Goal: Use online tool/utility: Utilize a website feature to perform a specific function

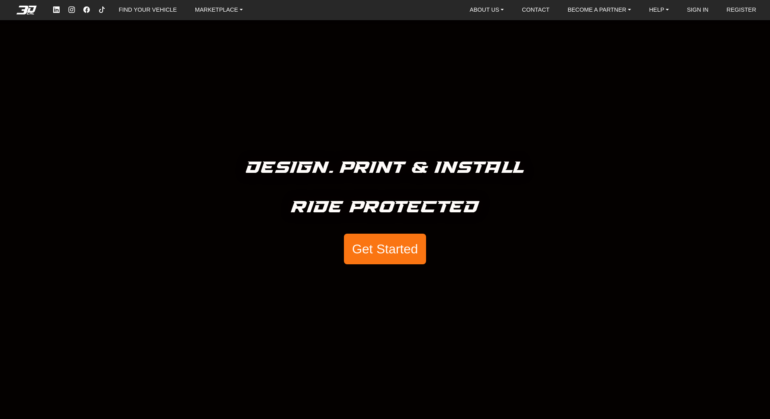
click at [370, 243] on button "Get Started" at bounding box center [385, 248] width 82 height 31
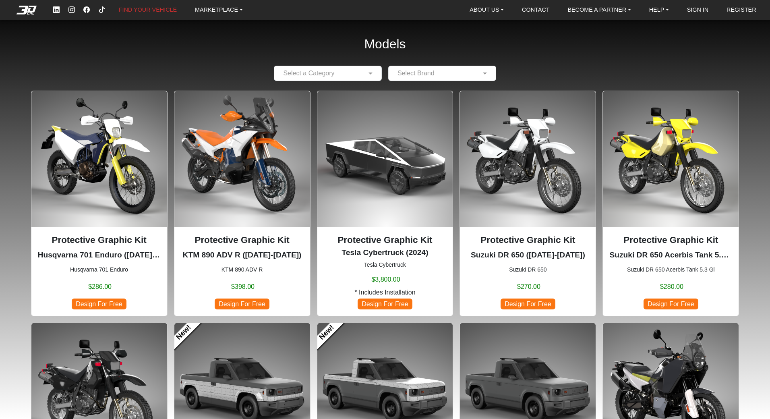
click at [361, 72] on div at bounding box center [327, 73] width 107 height 10
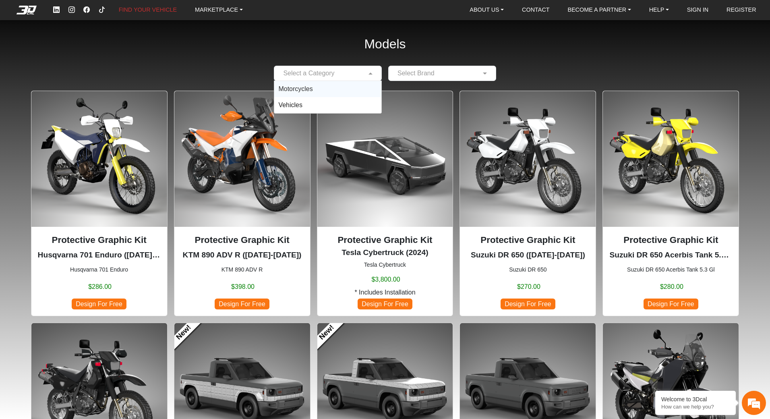
click at [328, 87] on div "Motorcycles" at bounding box center [327, 89] width 107 height 16
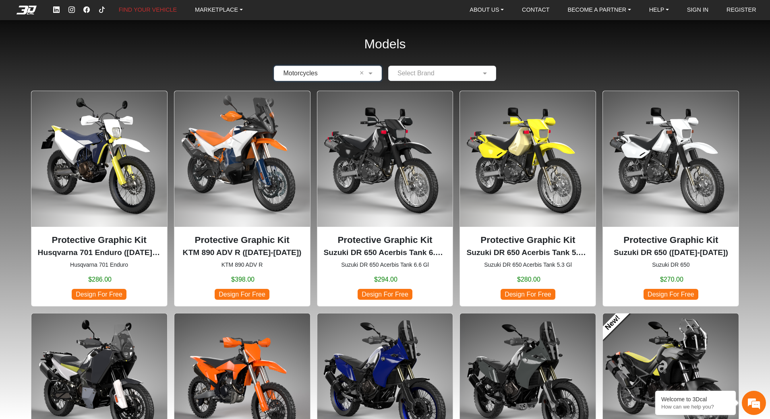
click at [433, 74] on input "text" at bounding box center [433, 73] width 83 height 10
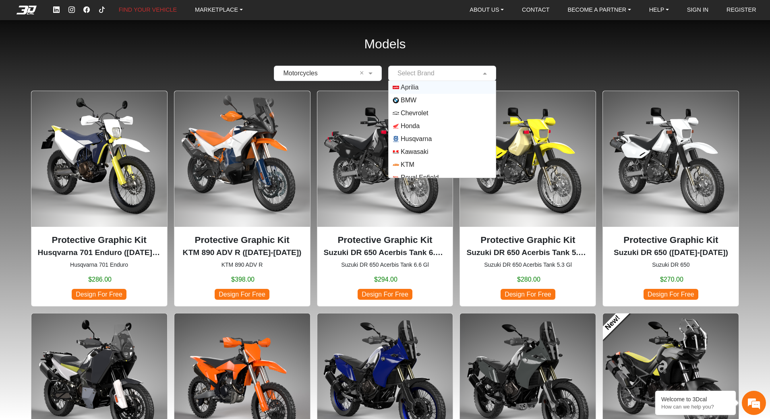
click at [424, 90] on span "Aprilia" at bounding box center [441, 87] width 99 height 6
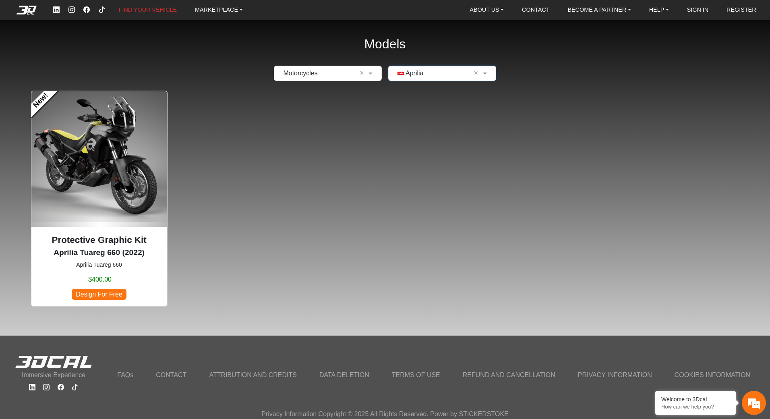
click at [69, 178] on img at bounding box center [99, 159] width 136 height 136
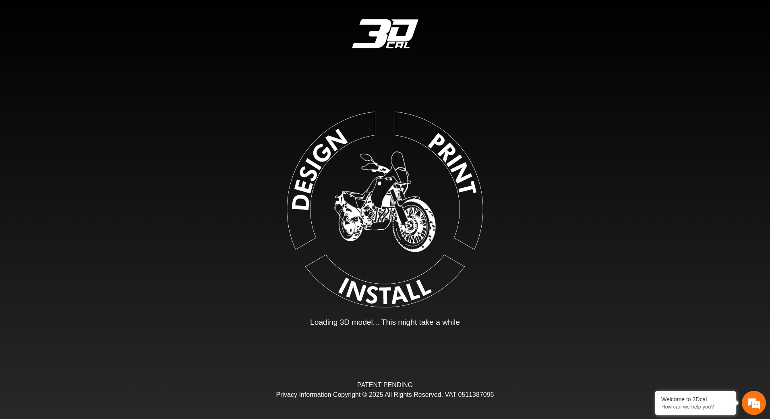
type input "*"
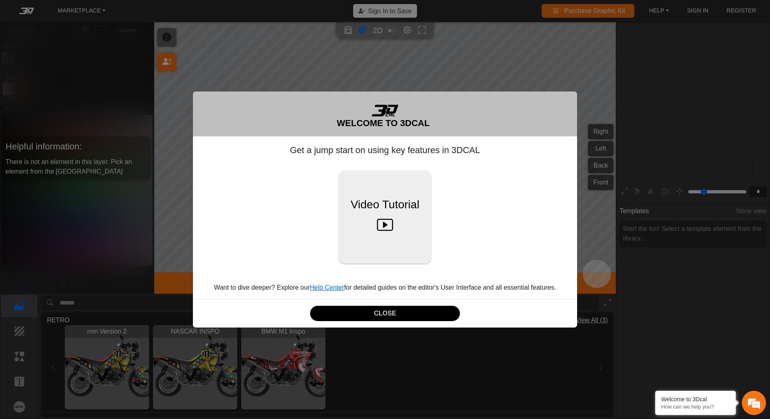
scroll to position [122, 124]
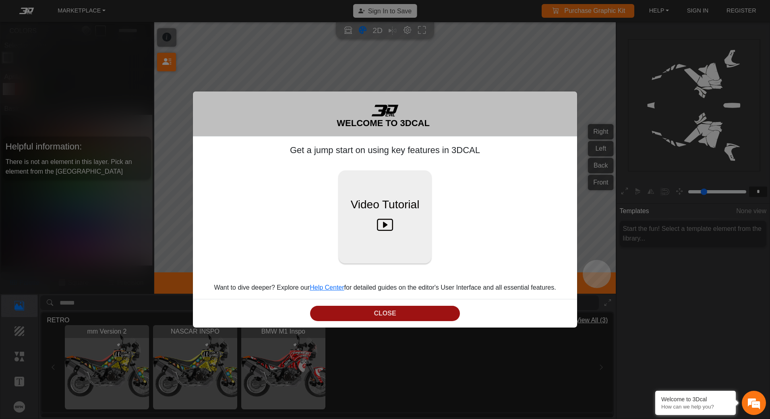
click at [403, 317] on button "CLOSE" at bounding box center [385, 314] width 150 height 16
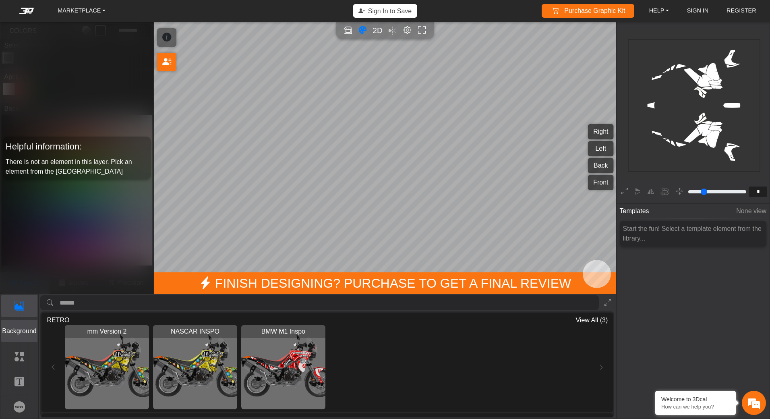
click at [27, 330] on p "Background" at bounding box center [20, 331] width 36 height 10
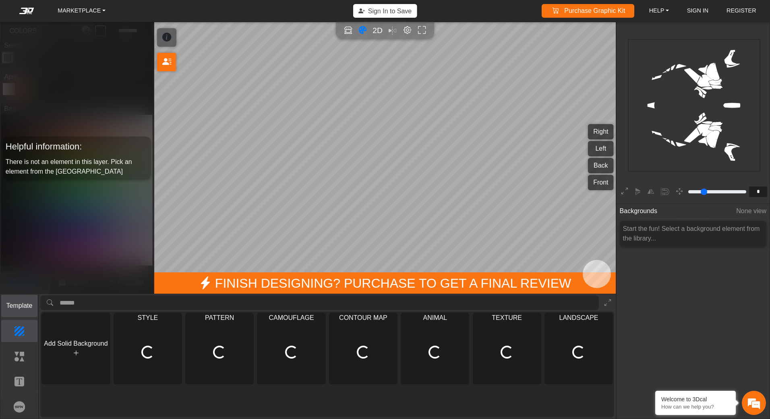
click at [20, 311] on button "Template" at bounding box center [19, 306] width 37 height 22
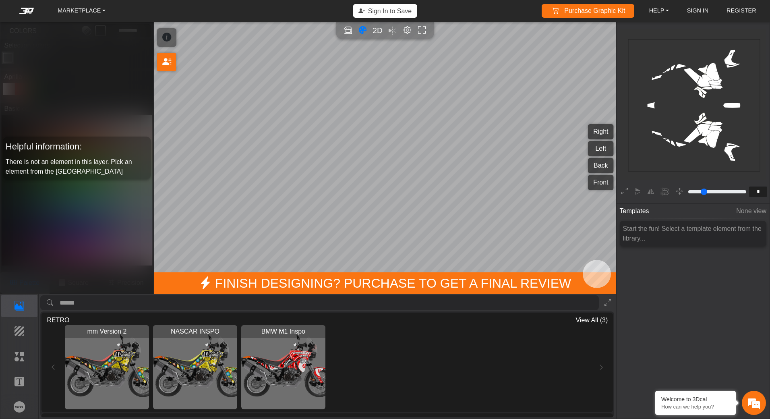
click at [105, 360] on img "View mm Version 2" at bounding box center [107, 367] width 84 height 84
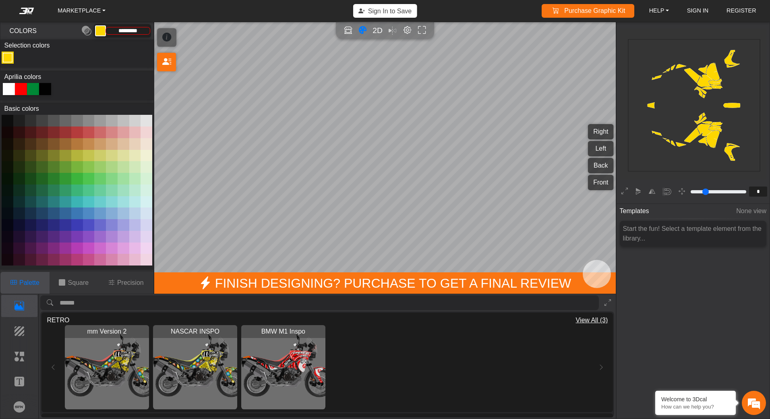
click at [205, 375] on img "View NASCAR INSPO" at bounding box center [195, 367] width 84 height 84
click at [20, 328] on p "Background" at bounding box center [20, 331] width 36 height 10
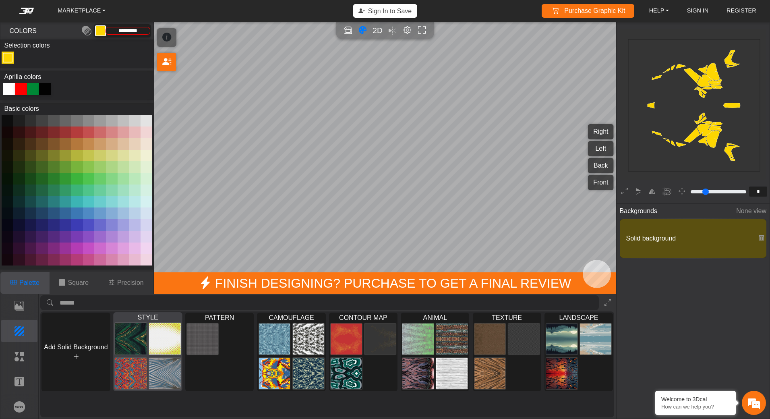
click at [134, 343] on img at bounding box center [131, 338] width 32 height 32
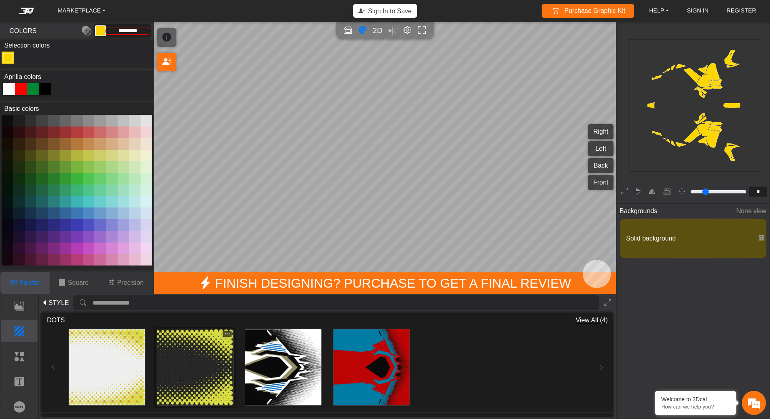
click at [209, 374] on img at bounding box center [195, 367] width 76 height 76
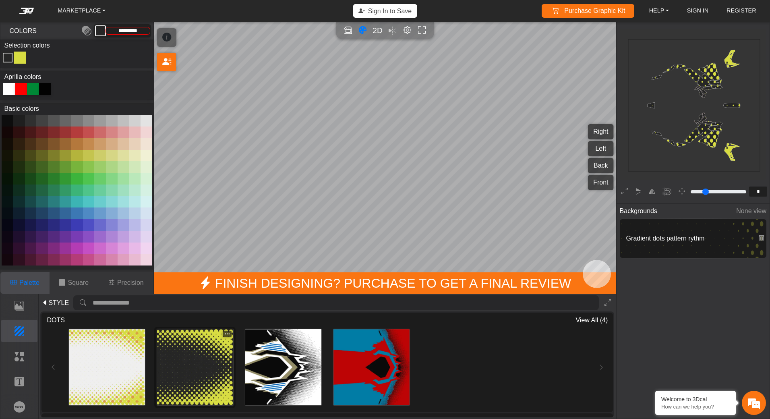
type input "*********"
click at [25, 309] on p "Template" at bounding box center [20, 306] width 36 height 10
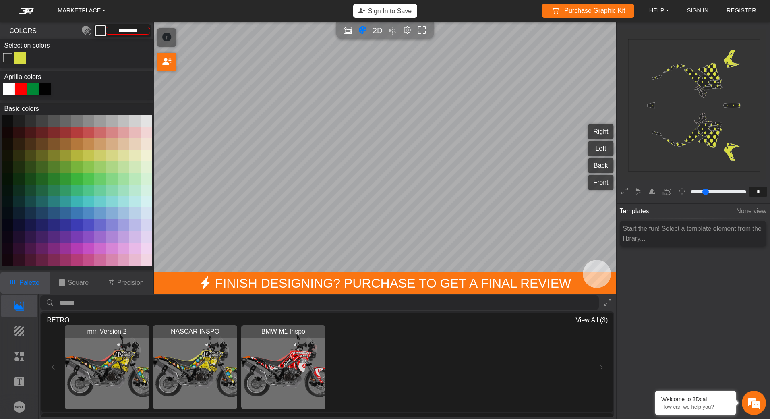
click at [53, 367] on div "mm Version 2 Loading... NASCAR INSPO Loading... BMW M1 Inspo Loading..." at bounding box center [327, 367] width 561 height 84
click at [77, 278] on p "Square" at bounding box center [78, 283] width 21 height 10
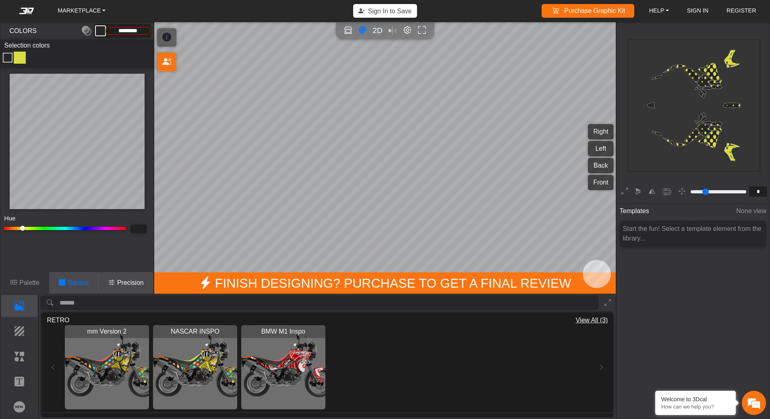
click at [40, 283] on button "Palette" at bounding box center [24, 283] width 49 height 22
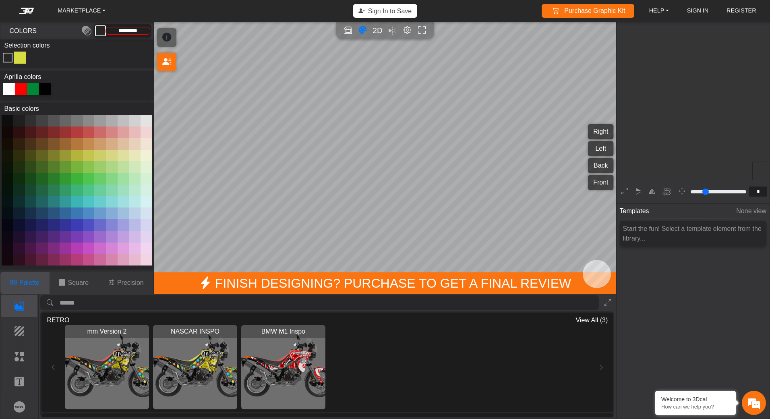
scroll to position [122, 124]
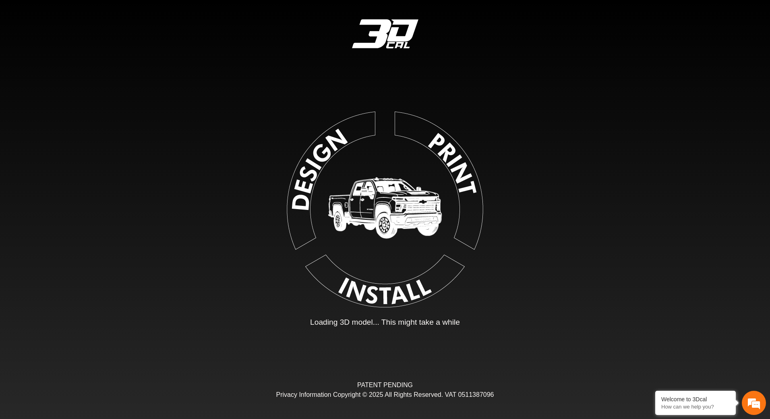
type input "*"
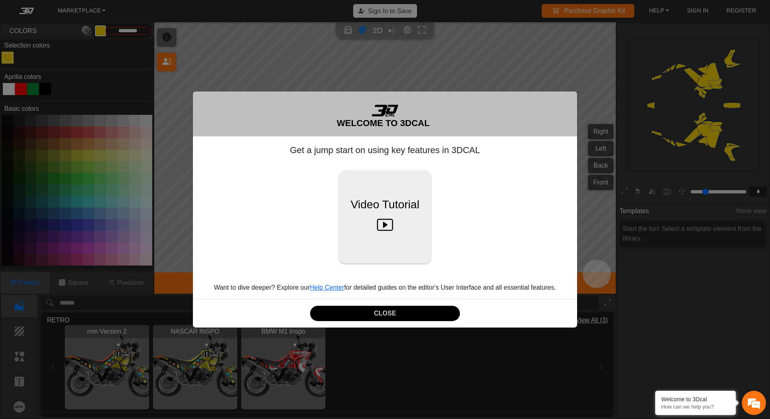
type input "*********"
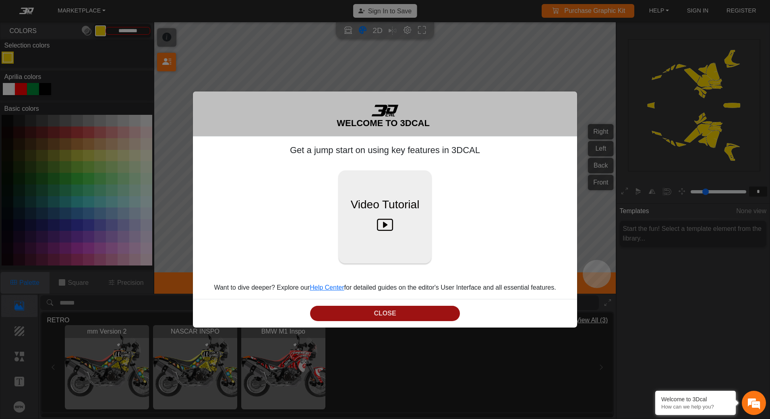
click at [398, 312] on button "CLOSE" at bounding box center [385, 314] width 150 height 16
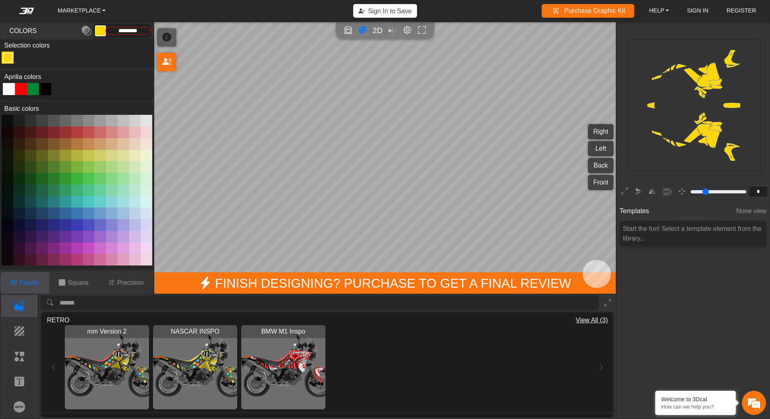
scroll to position [0, 0]
click at [104, 30] on button at bounding box center [100, 30] width 10 height 10
click at [659, 10] on link "HELP" at bounding box center [659, 10] width 26 height 13
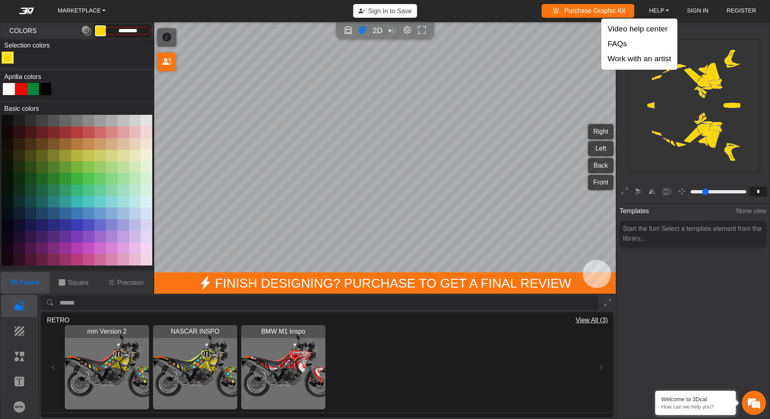
click at [679, 273] on div "Templates None view Start the fun! Select a template element from the library..." at bounding box center [692, 289] width 153 height 172
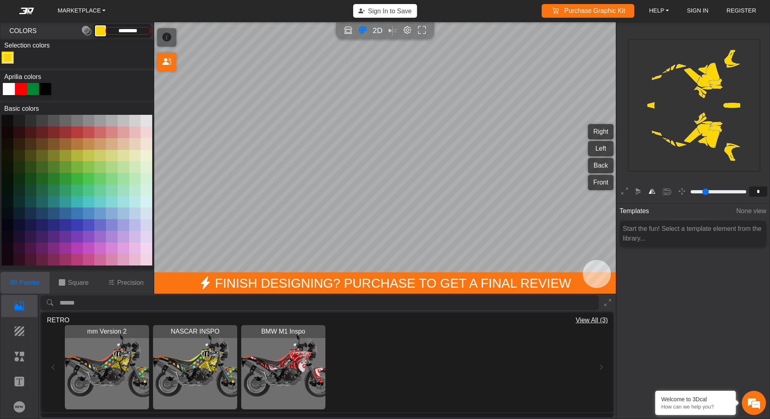
click at [653, 192] on icon "button" at bounding box center [651, 191] width 6 height 7
click at [649, 190] on icon "button" at bounding box center [651, 191] width 6 height 7
click at [202, 363] on img "View NASCAR INSPO" at bounding box center [195, 367] width 84 height 84
click at [83, 9] on link "MARKETPLACE" at bounding box center [81, 10] width 54 height 13
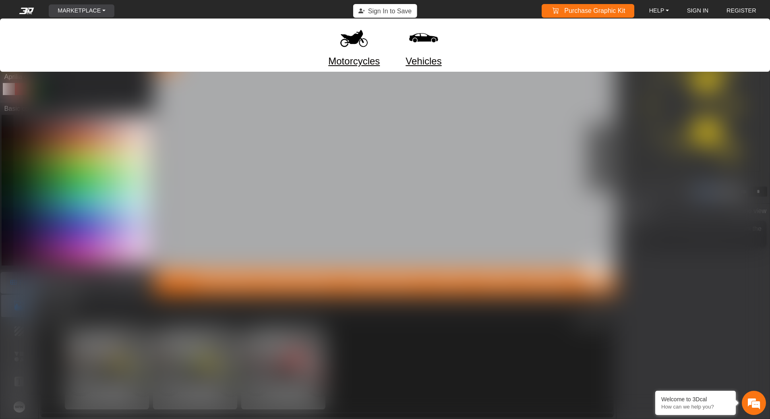
click at [368, 59] on link "Motorcycles" at bounding box center [354, 61] width 52 height 14
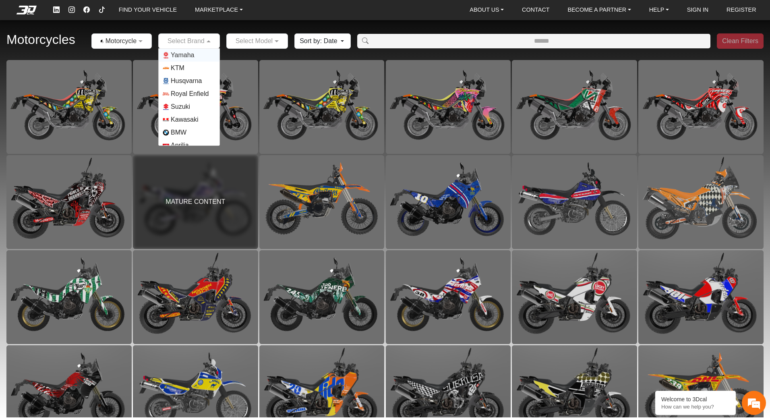
click at [205, 42] on span at bounding box center [209, 41] width 10 height 10
click at [187, 123] on span "Aprilia" at bounding box center [180, 126] width 18 height 10
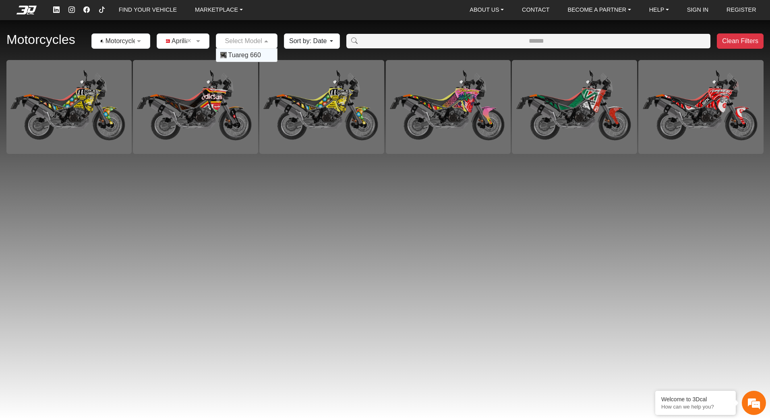
click at [254, 44] on input "text" at bounding box center [238, 41] width 37 height 10
click at [250, 57] on span "Tuareg 660" at bounding box center [244, 55] width 33 height 10
click at [717, 249] on div "Aprilia Tuareg 660 (2022) mm Version 2 Iv4rt Aprilia Tuareg 660 (2022) Adidas C…" at bounding box center [385, 238] width 770 height 357
click at [129, 10] on link "FIND YOUR VEHICLE" at bounding box center [148, 10] width 64 height 13
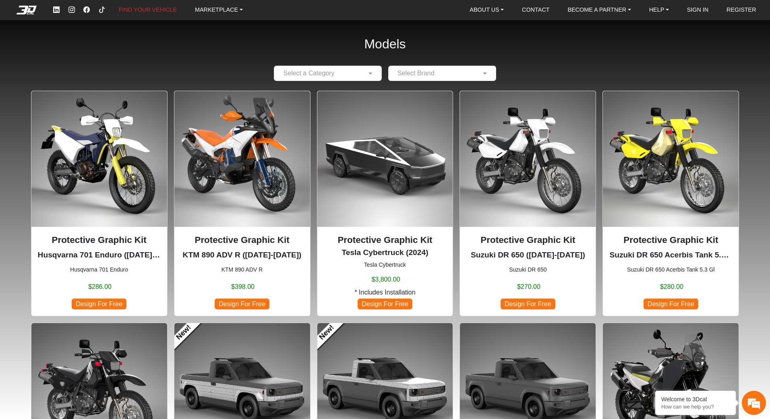
click at [360, 72] on div at bounding box center [327, 73] width 107 height 10
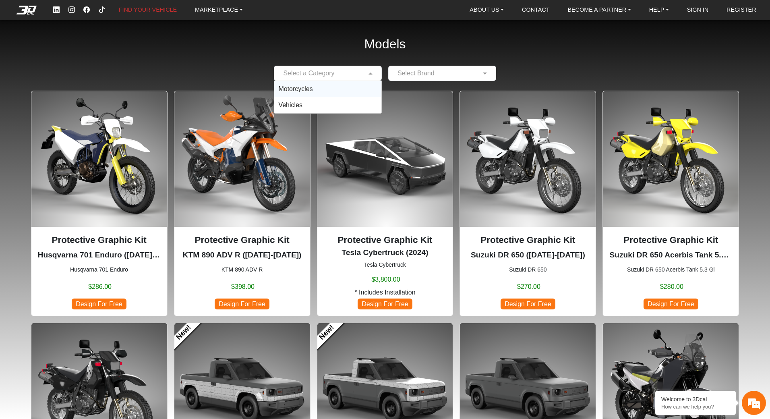
click at [336, 88] on div "Motorcycles" at bounding box center [327, 89] width 107 height 16
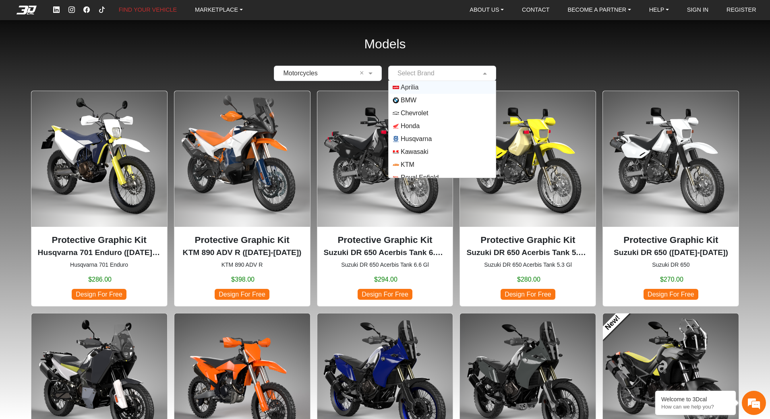
click at [452, 70] on input "text" at bounding box center [433, 73] width 83 height 10
click at [453, 86] on span "Aprilia" at bounding box center [441, 87] width 99 height 6
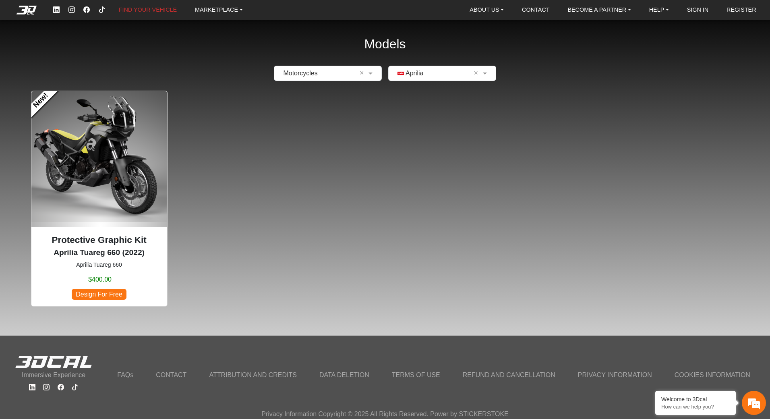
click at [130, 182] on img at bounding box center [99, 159] width 136 height 136
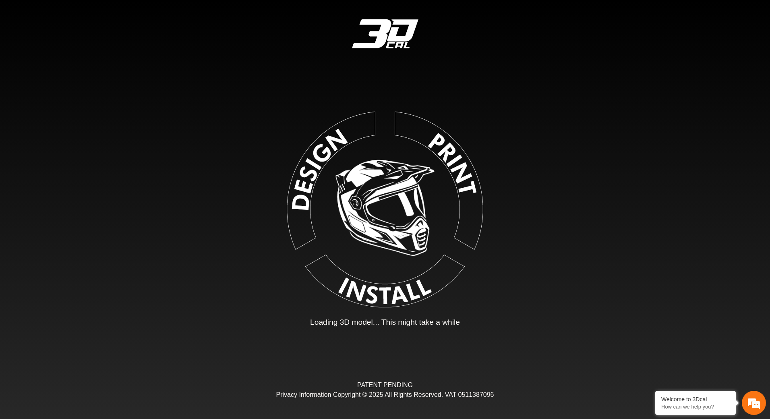
type input "*"
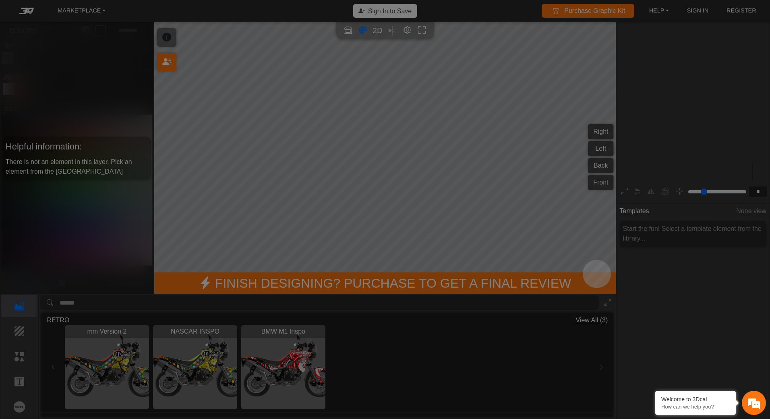
scroll to position [122, 124]
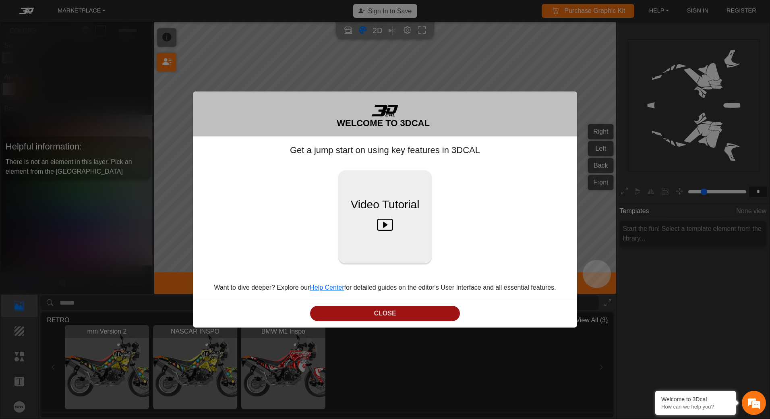
click at [445, 310] on button "CLOSE" at bounding box center [385, 314] width 150 height 16
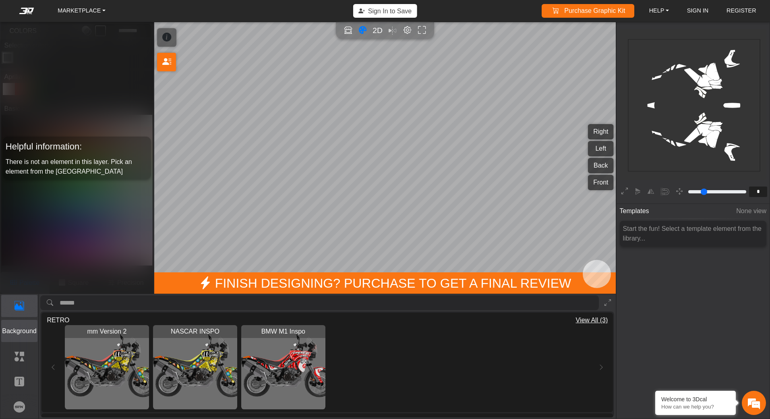
click at [23, 332] on p "Background" at bounding box center [20, 331] width 36 height 10
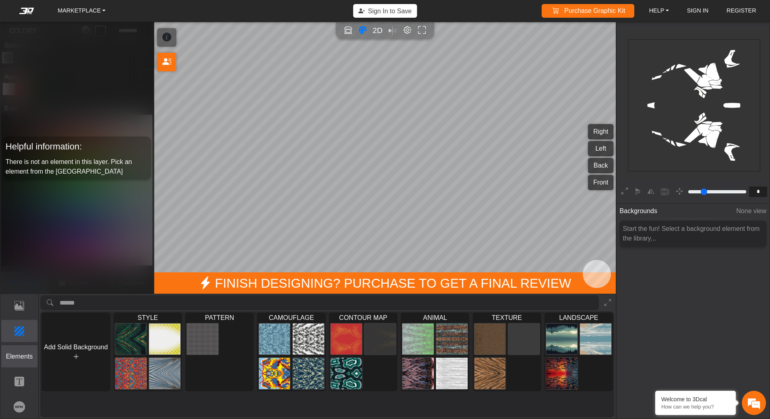
click at [17, 357] on p "Elements" at bounding box center [20, 356] width 36 height 10
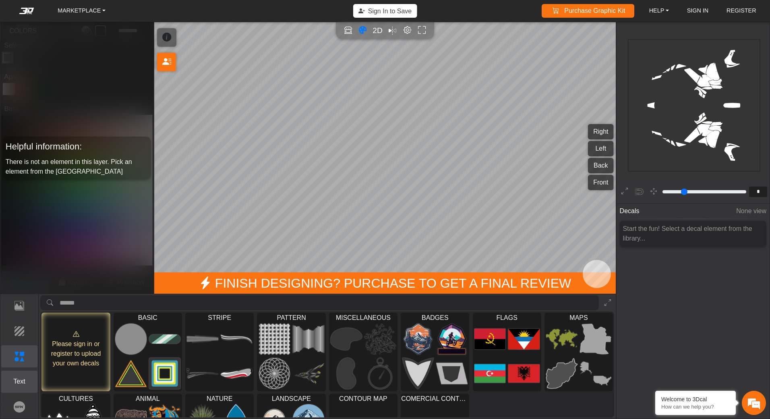
click at [17, 375] on button "Text" at bounding box center [19, 381] width 37 height 22
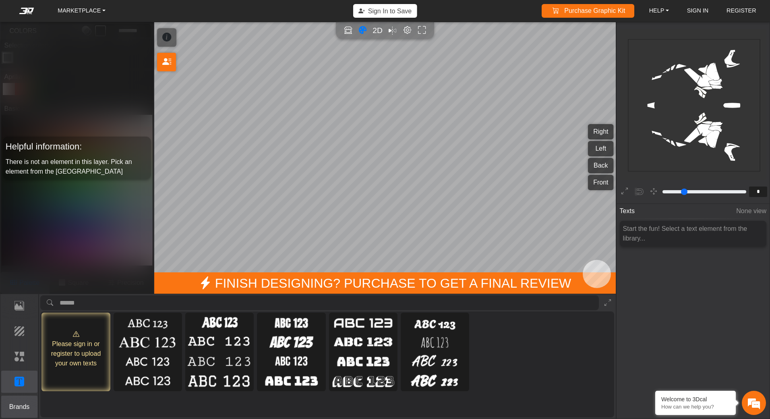
click at [17, 398] on button "Brands" at bounding box center [19, 406] width 37 height 22
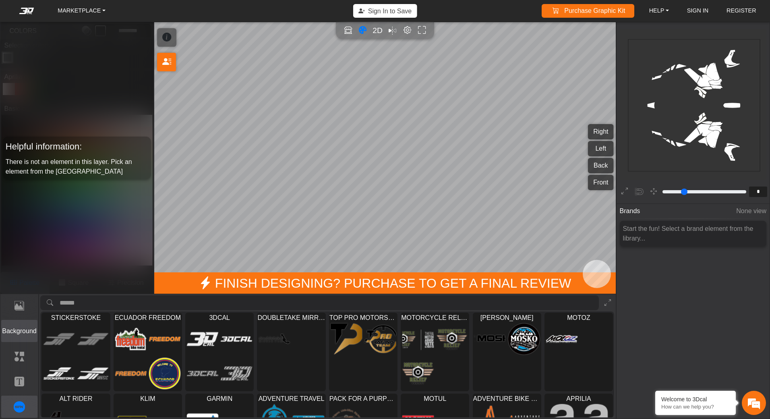
click at [17, 331] on p "Background" at bounding box center [20, 331] width 36 height 10
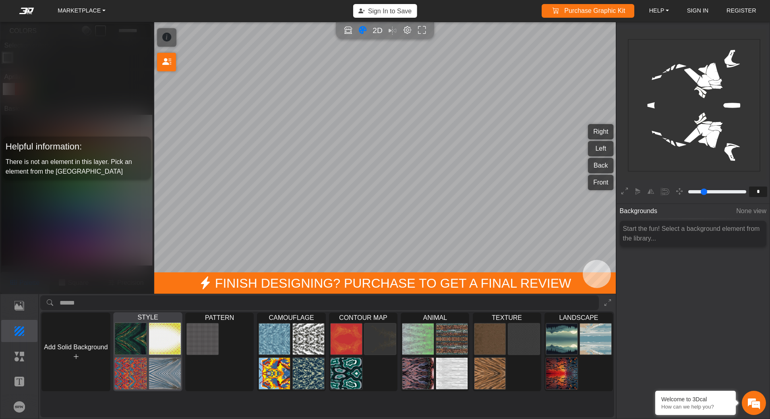
click at [172, 314] on span "STYLE" at bounding box center [148, 316] width 68 height 9
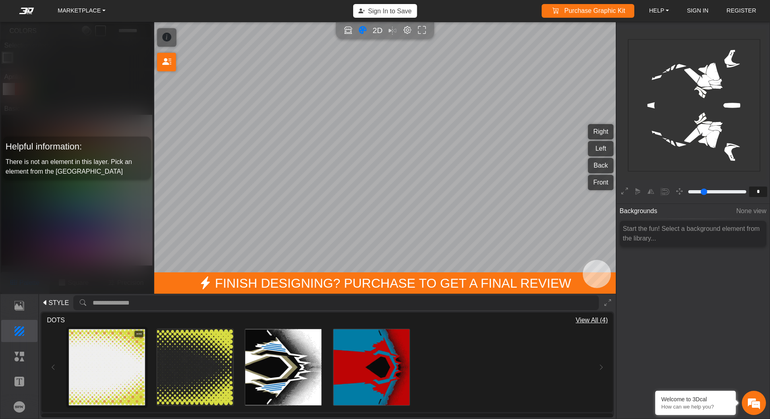
click at [115, 352] on img at bounding box center [107, 367] width 76 height 76
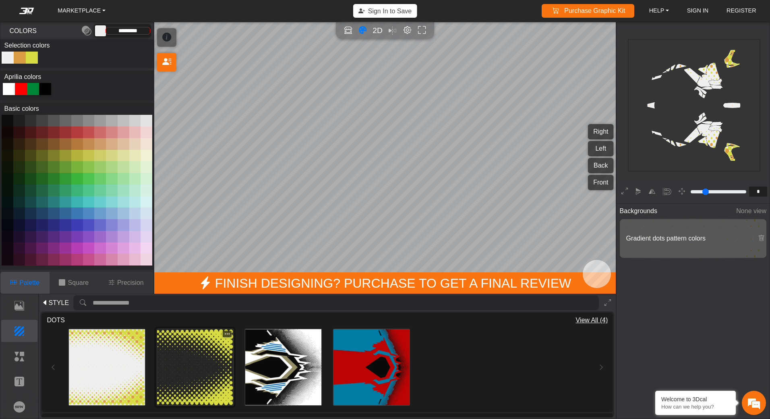
click at [194, 357] on img at bounding box center [195, 367] width 76 height 76
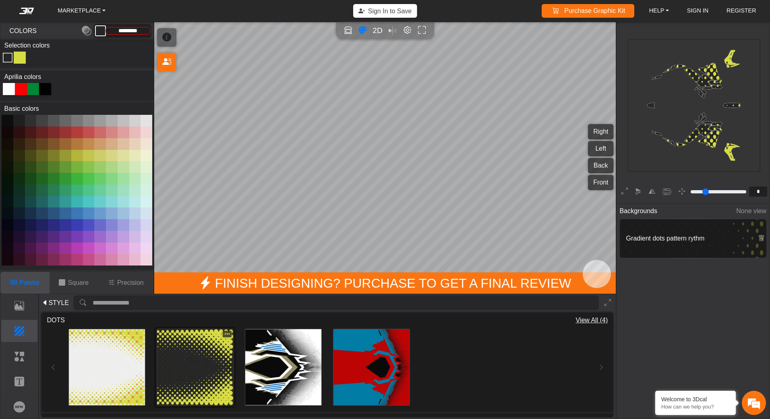
type input "*********"
click at [312, 374] on img at bounding box center [283, 367] width 76 height 76
